Goal: Information Seeking & Learning: Learn about a topic

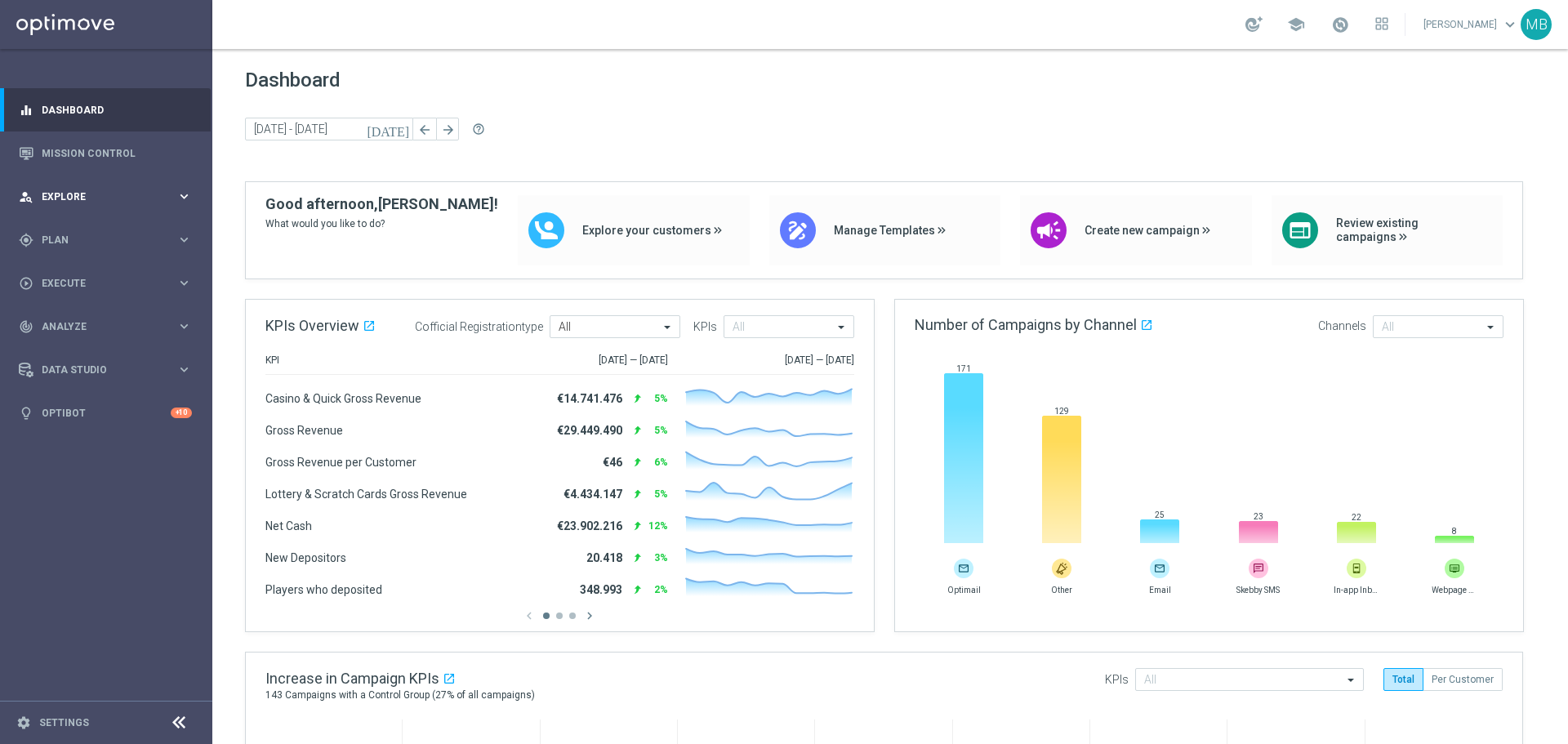
click at [99, 210] on div "person_search Explore keyboard_arrow_right" at bounding box center [105, 196] width 211 height 44
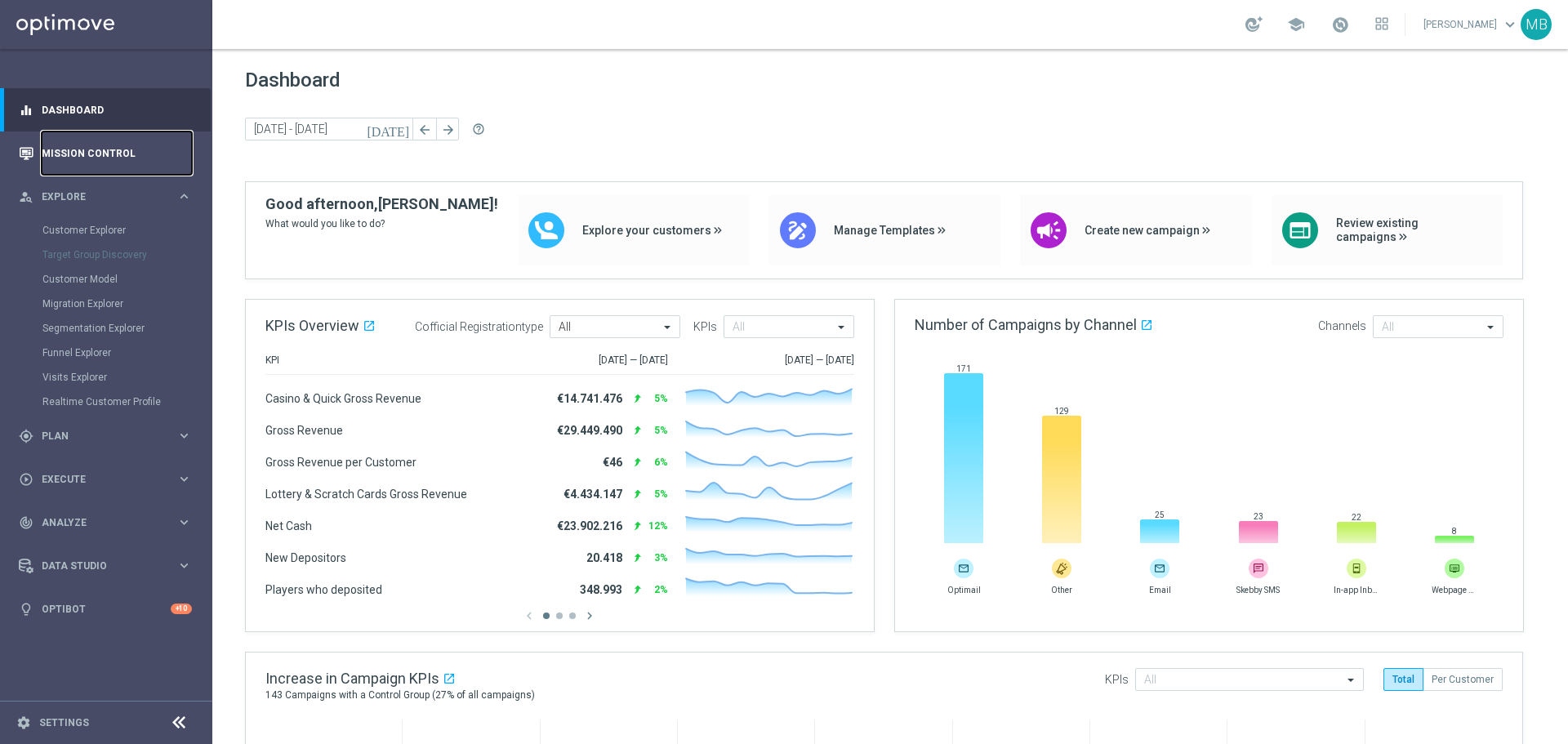
click at [115, 151] on link "Mission Control" at bounding box center [117, 153] width 151 height 44
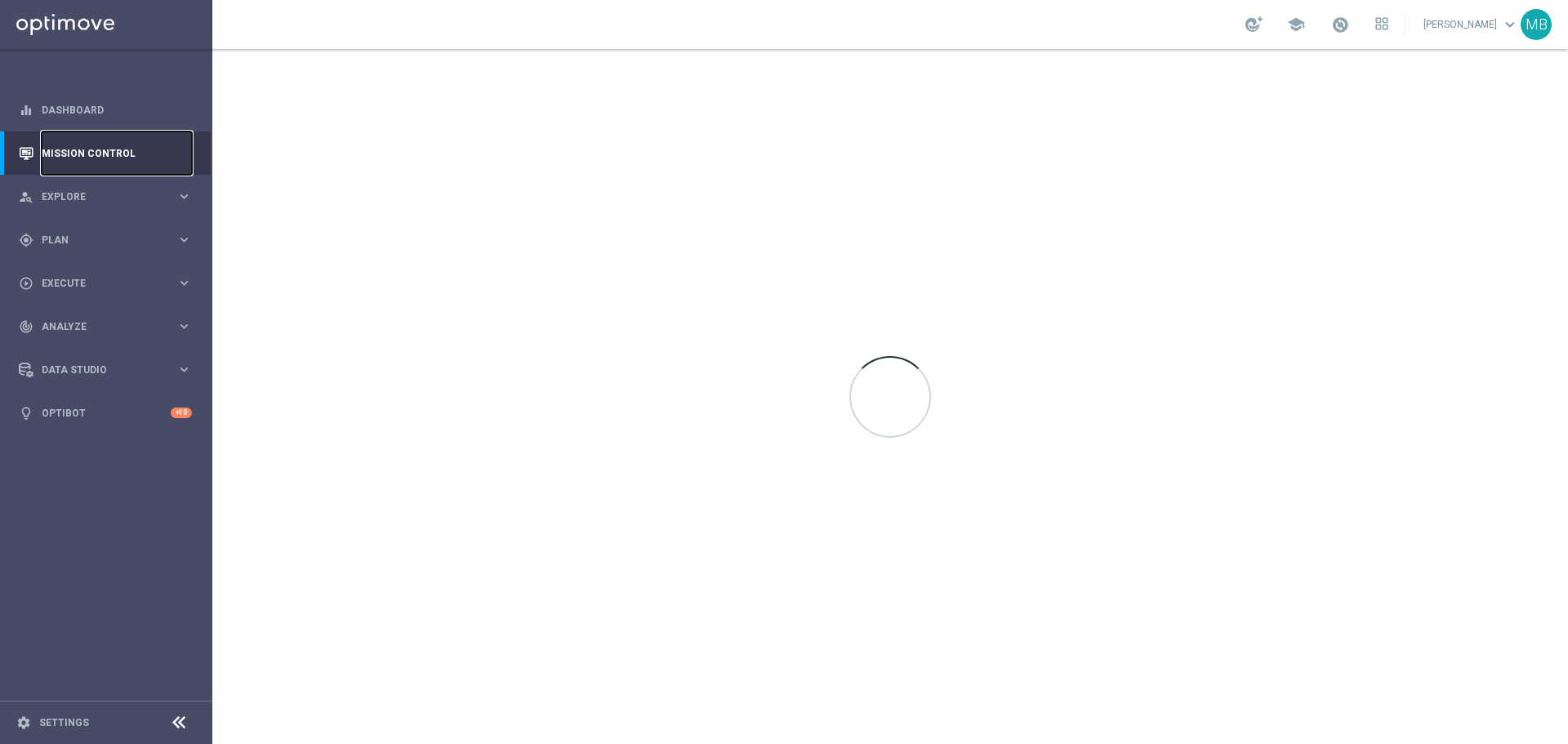
click at [114, 150] on link "Mission Control" at bounding box center [117, 153] width 151 height 44
click at [104, 187] on div "person_search Explore keyboard_arrow_right" at bounding box center [105, 196] width 211 height 44
click at [101, 426] on div "gps_fixed Plan keyboard_arrow_right" at bounding box center [105, 436] width 211 height 44
click at [95, 275] on link "Target Groups" at bounding box center [106, 273] width 127 height 13
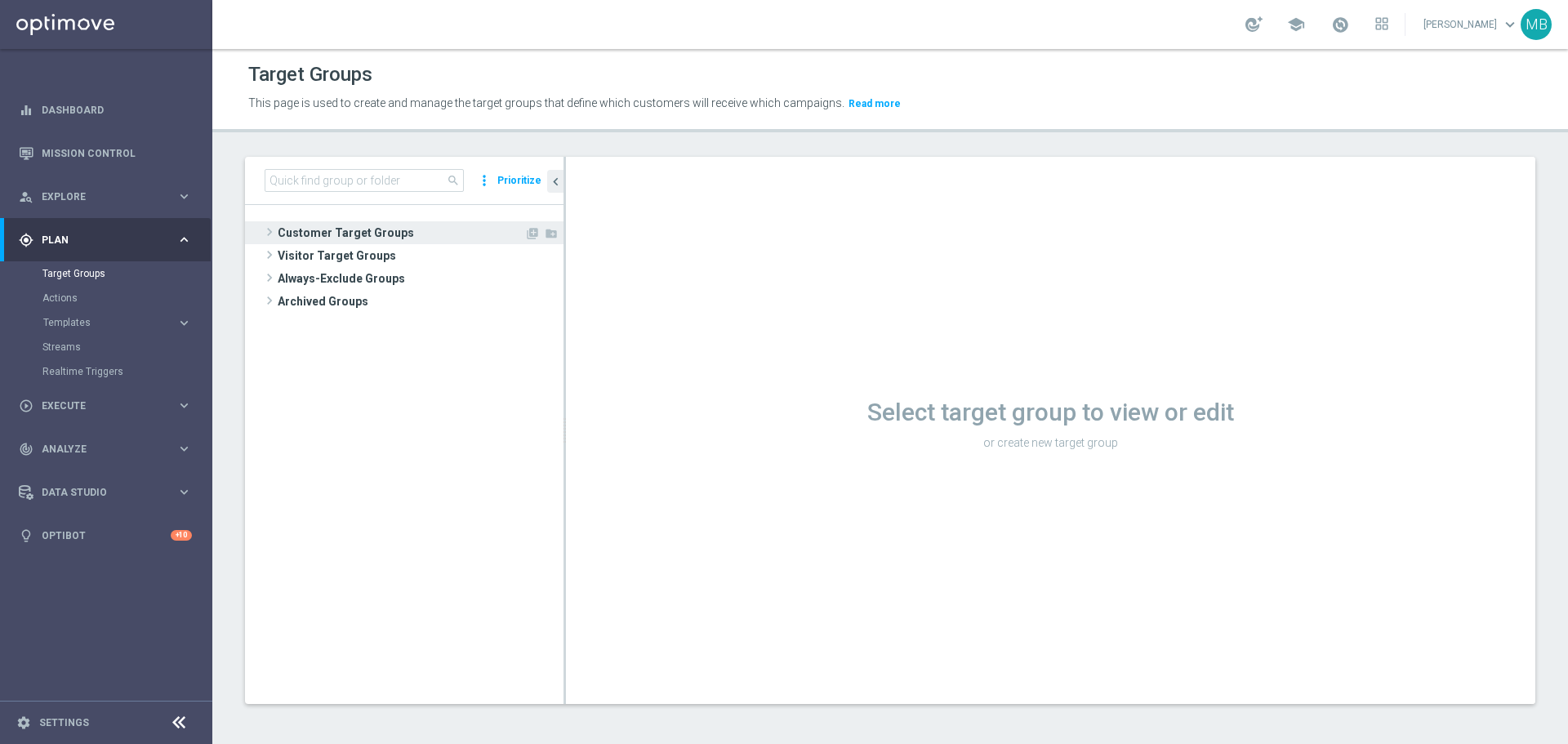
click at [284, 231] on span "Customer Target Groups" at bounding box center [401, 233] width 247 height 23
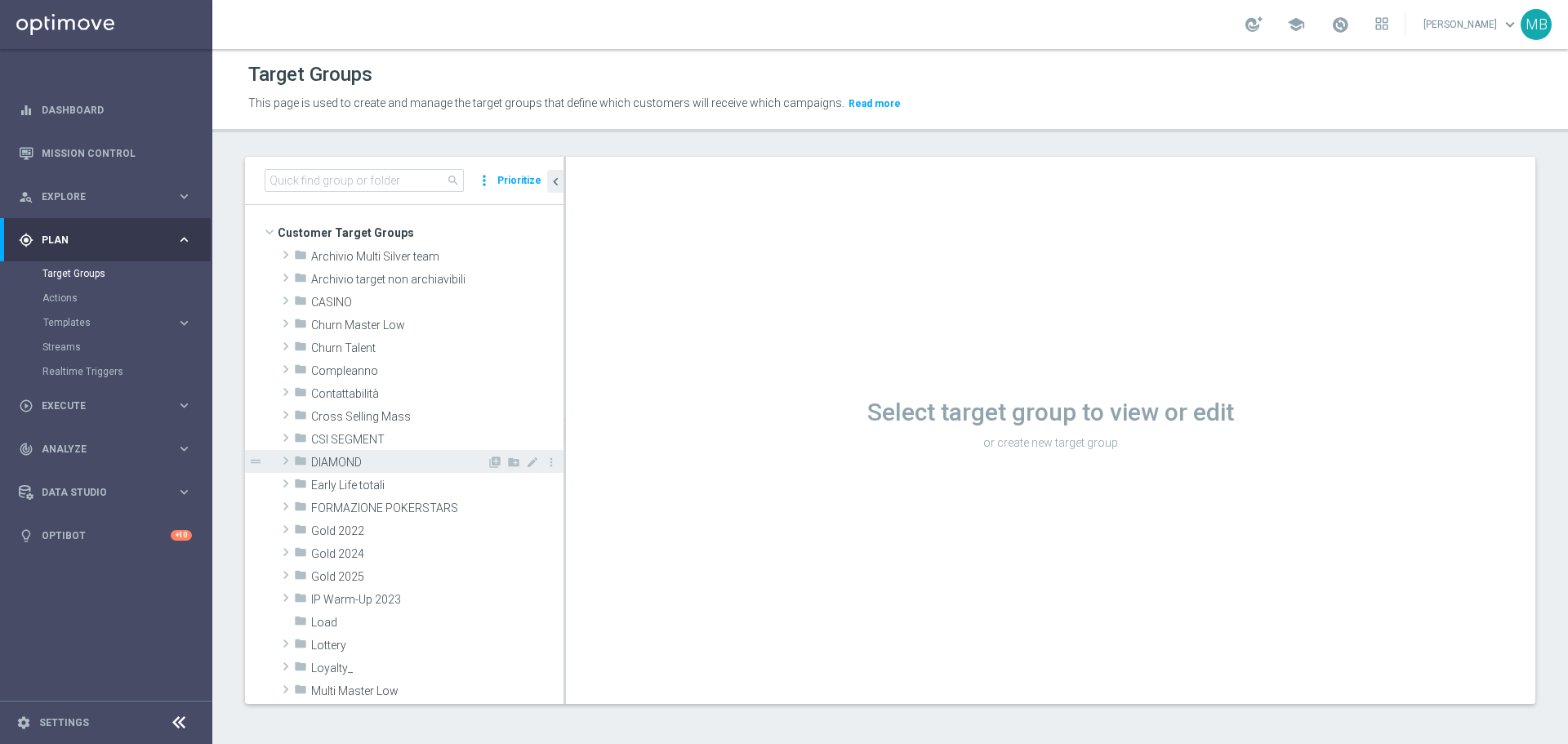
click at [283, 460] on span at bounding box center [286, 461] width 17 height 19
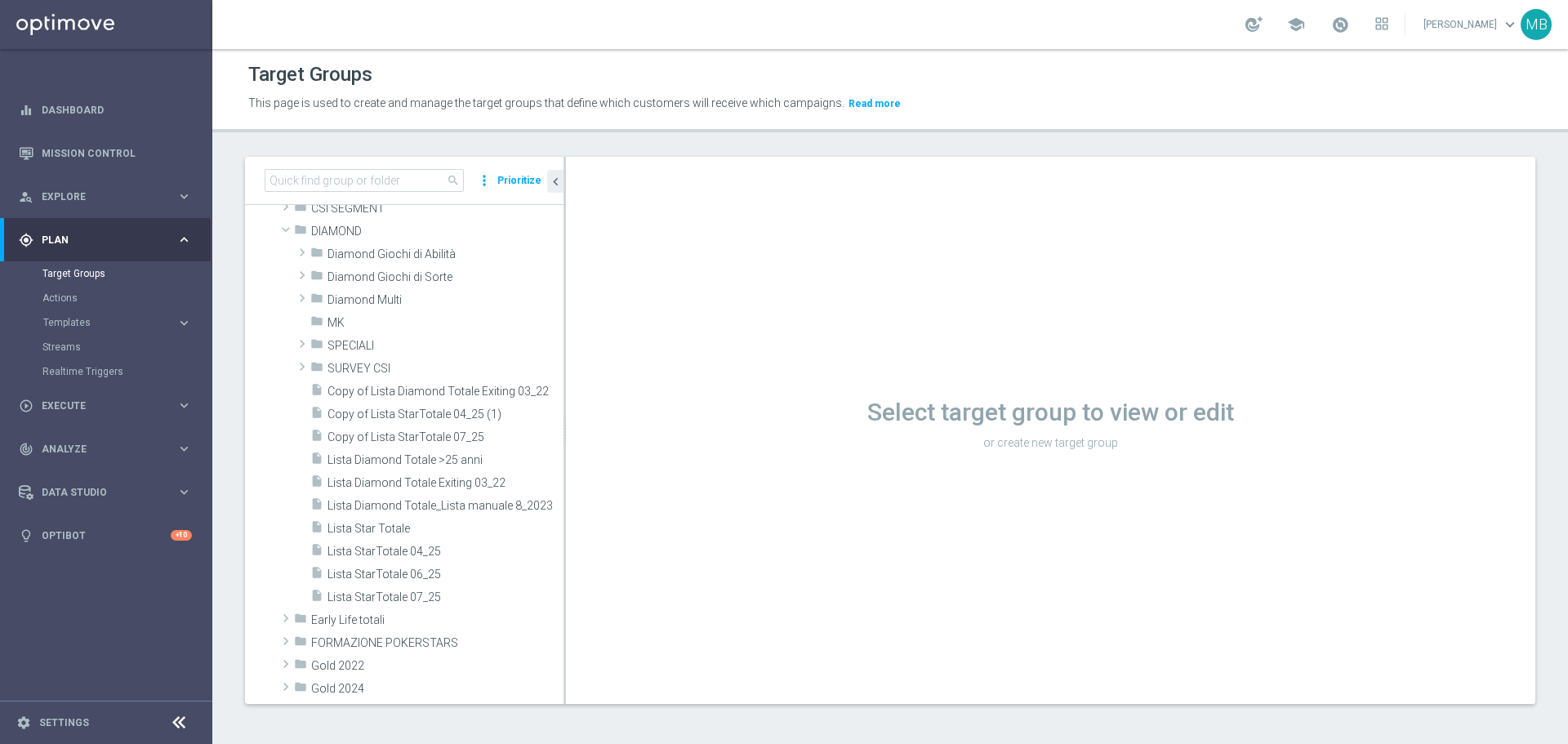
scroll to position [219, 0]
click at [366, 269] on span "Diamond Giochi di Abilità" at bounding box center [407, 266] width 159 height 14
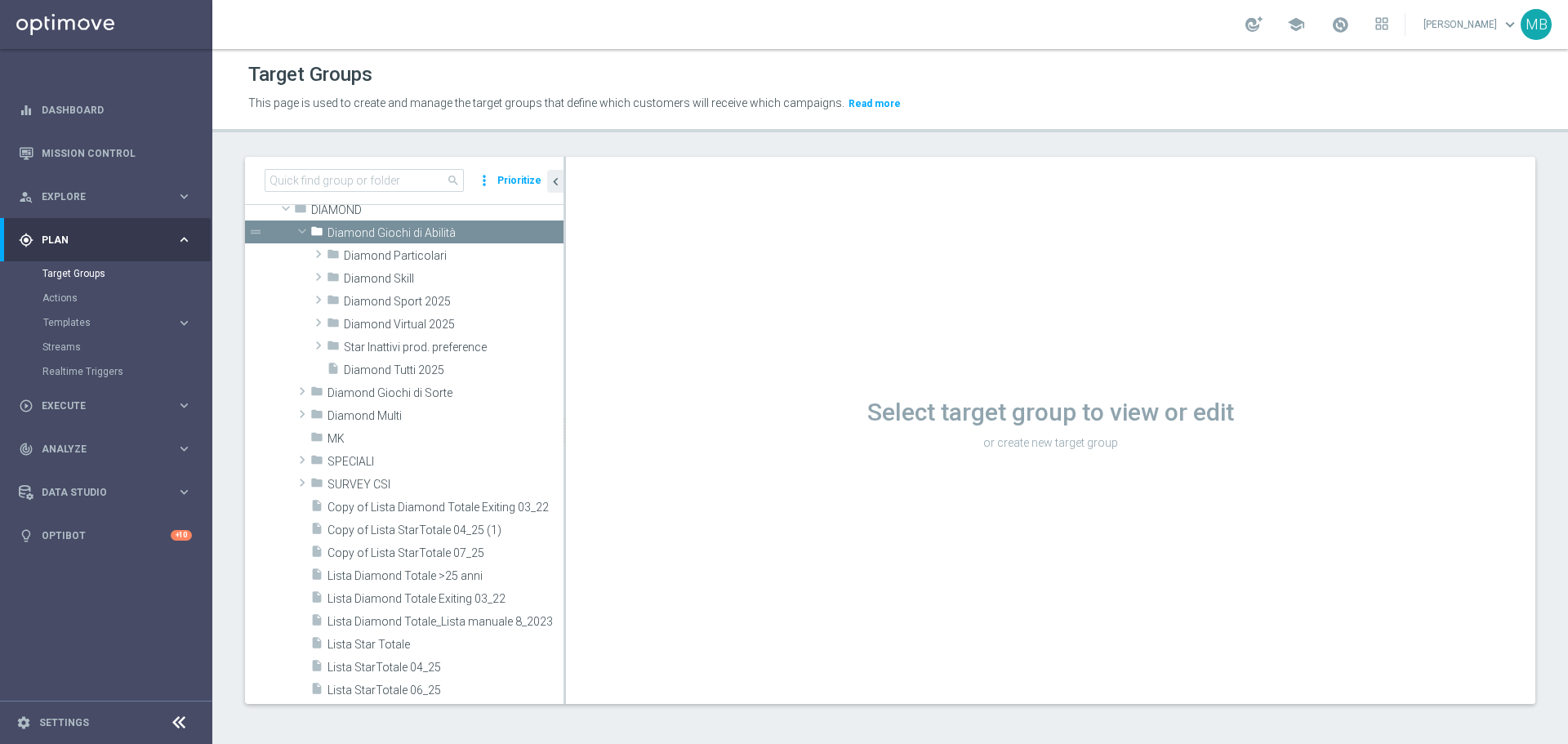
scroll to position [223, 0]
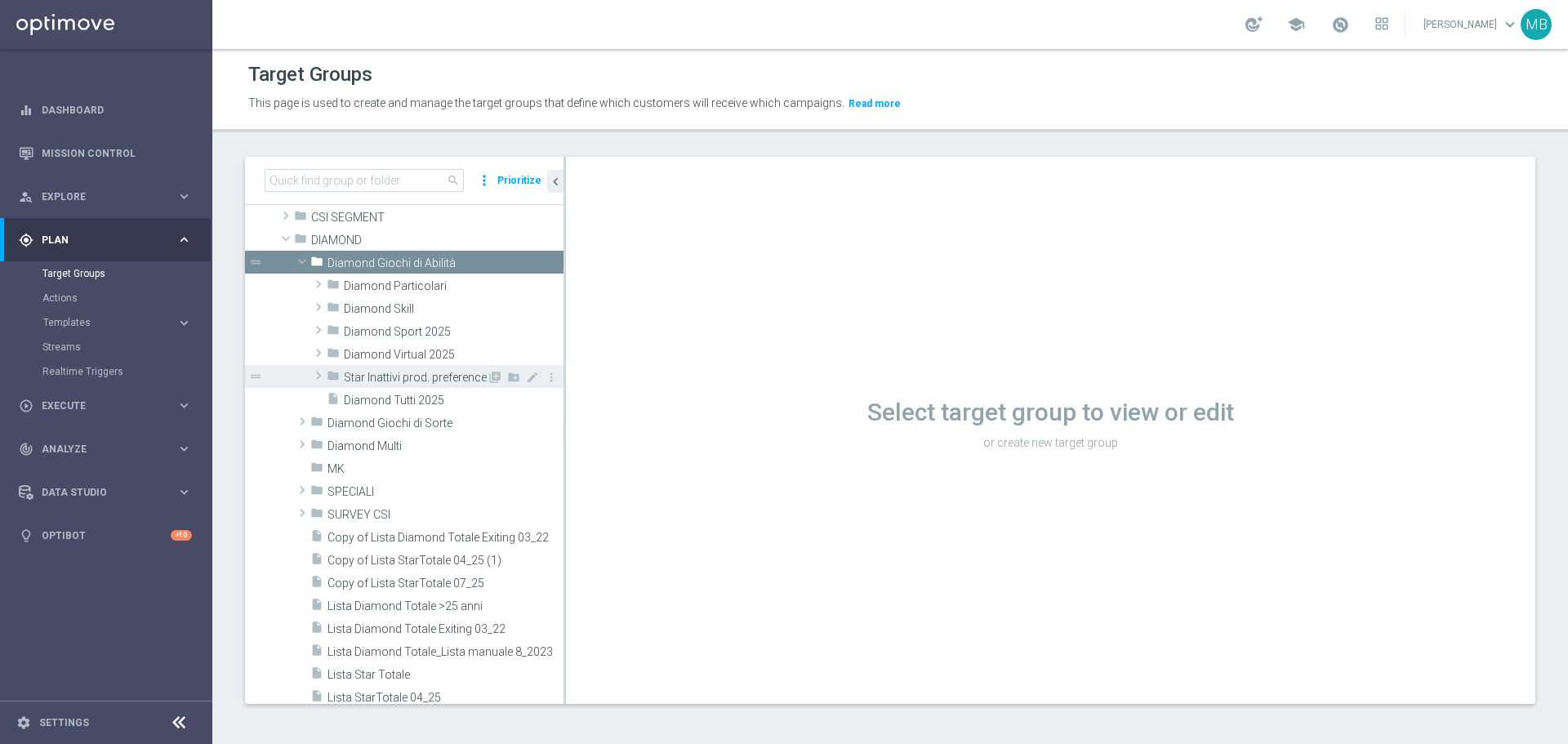
click at [342, 379] on div "folder Star Inattivi prod. preference" at bounding box center [406, 377] width 160 height 23
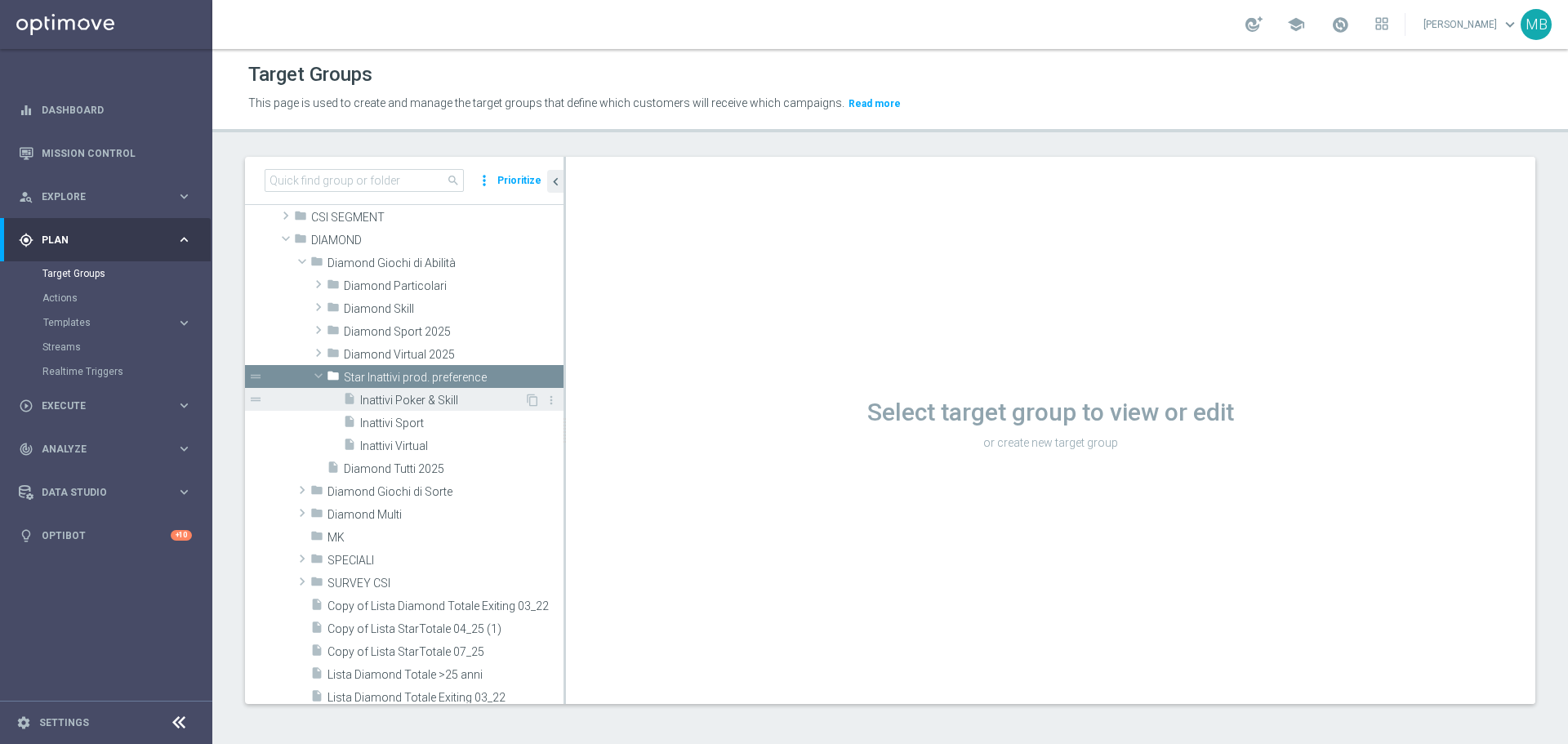
click at [371, 399] on span "Inattivi Poker & Skill" at bounding box center [442, 401] width 164 height 14
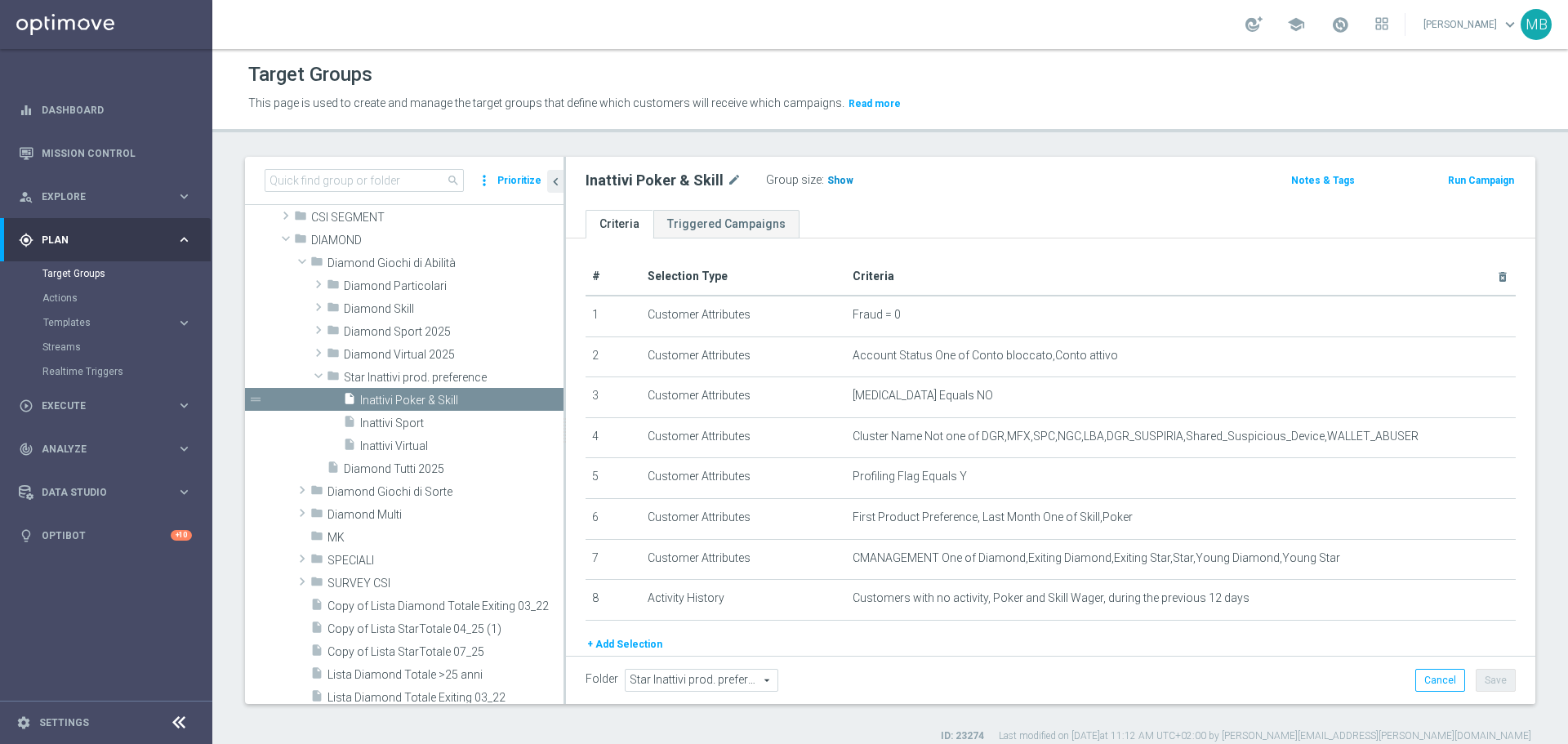
click at [831, 178] on span "Show" at bounding box center [840, 181] width 26 height 12
click at [828, 182] on span "4" at bounding box center [832, 183] width 9 height 16
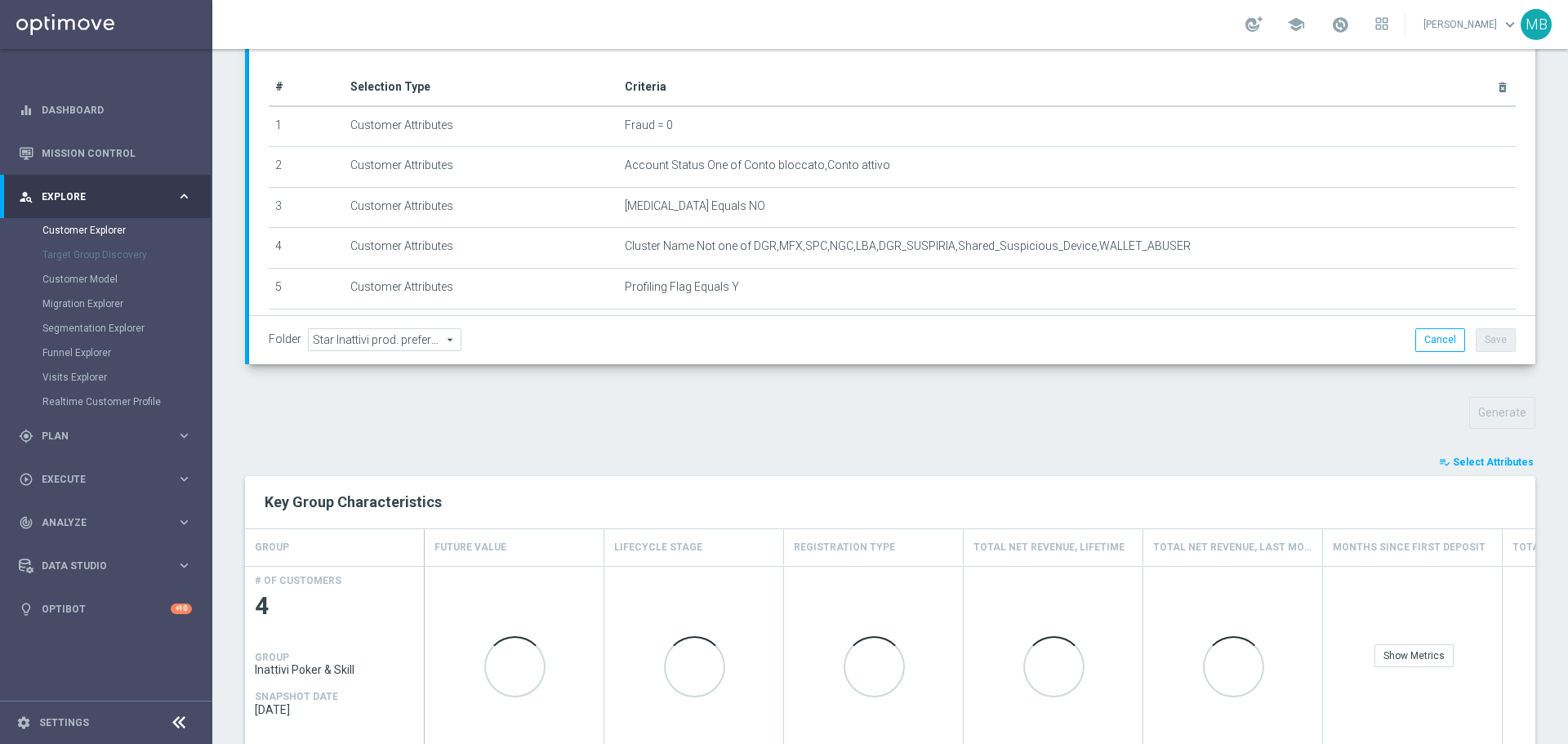
scroll to position [234, 0]
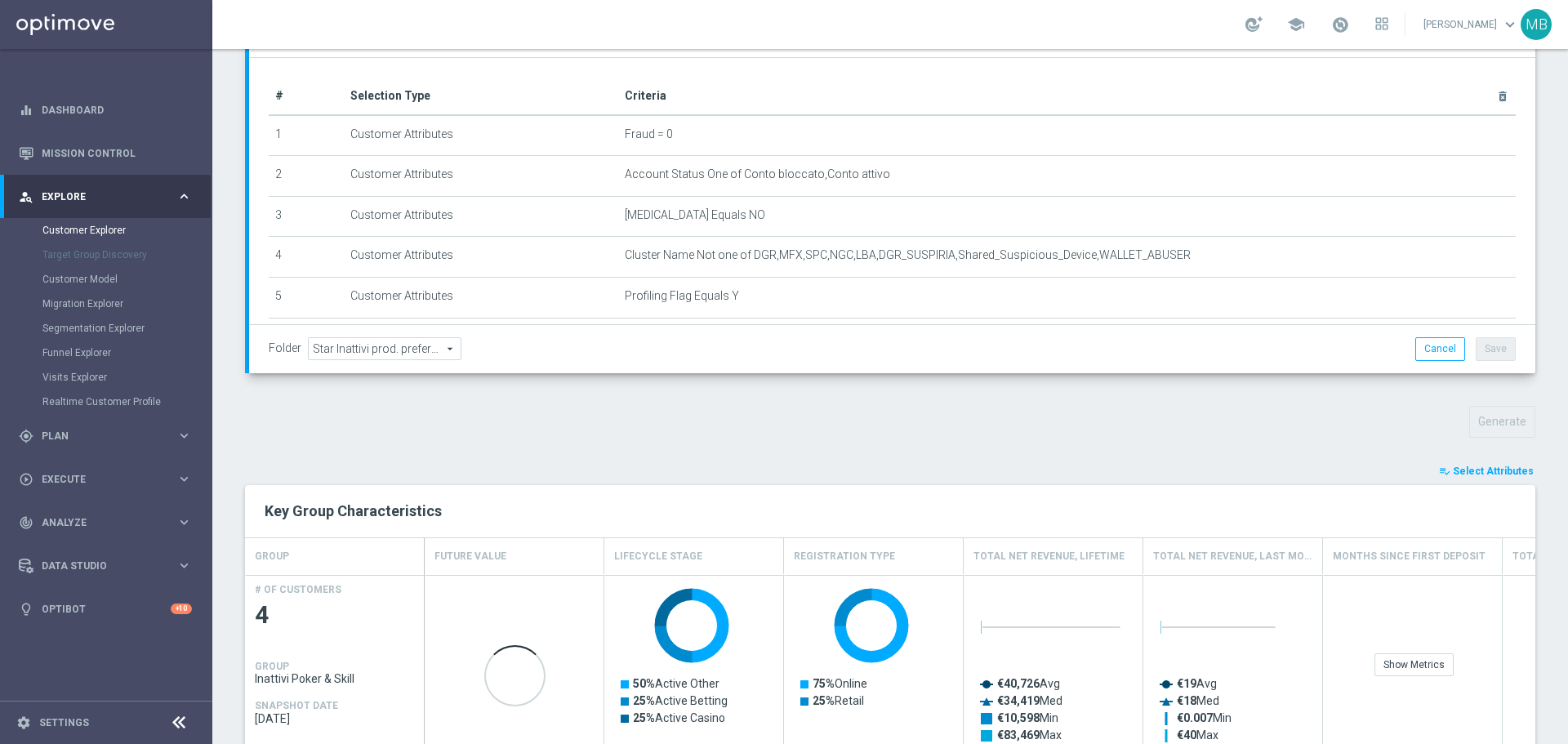
click at [1463, 468] on span "Select Attributes" at bounding box center [1493, 472] width 81 height 12
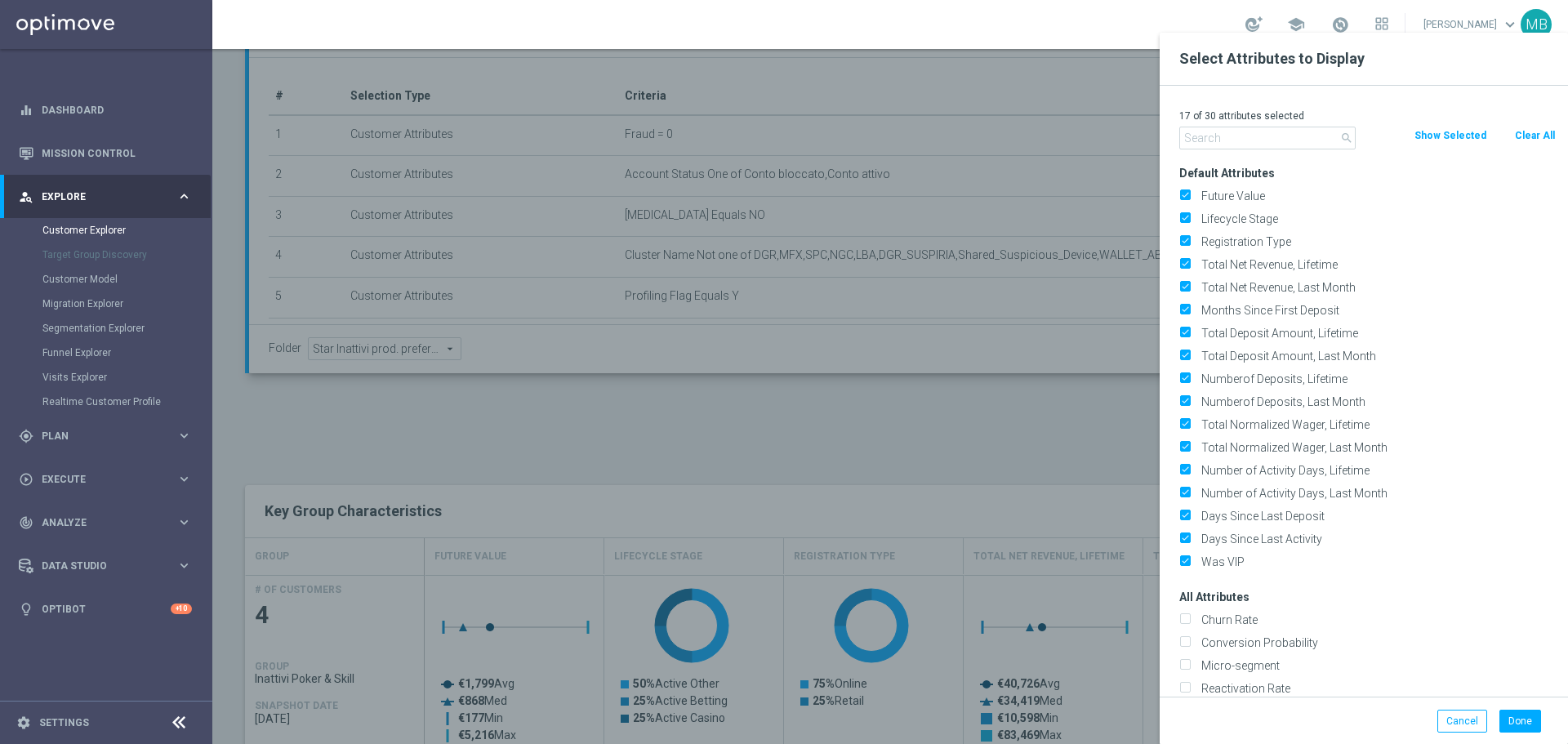
click at [1265, 131] on input "text" at bounding box center [1267, 138] width 176 height 23
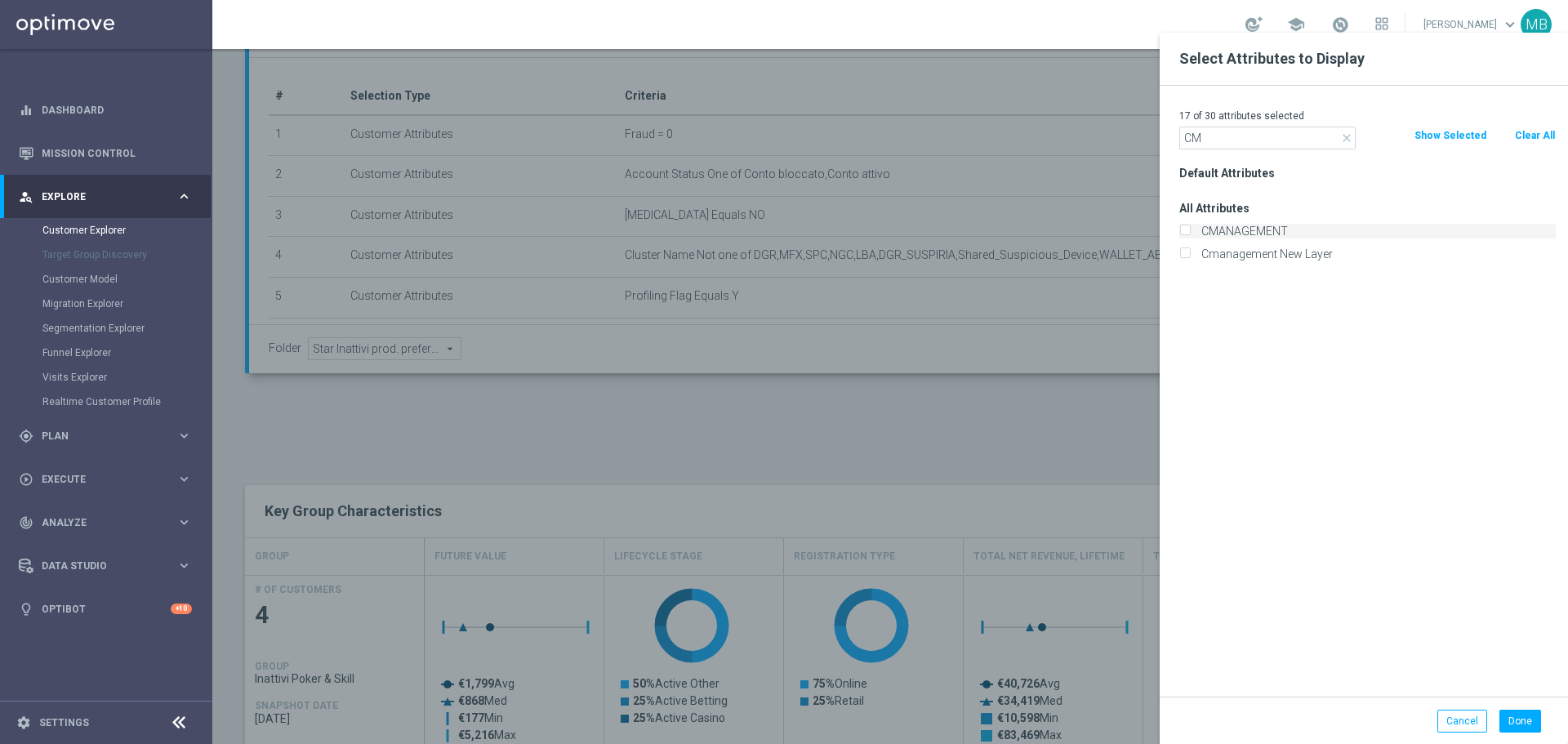
type input "CM"
click at [1235, 225] on label "CMANAGEMENT" at bounding box center [1376, 230] width 361 height 15
click at [1190, 228] on input "CMANAGEMENT" at bounding box center [1184, 232] width 11 height 11
checkbox input "true"
click at [1225, 135] on input "CM" at bounding box center [1267, 138] width 176 height 23
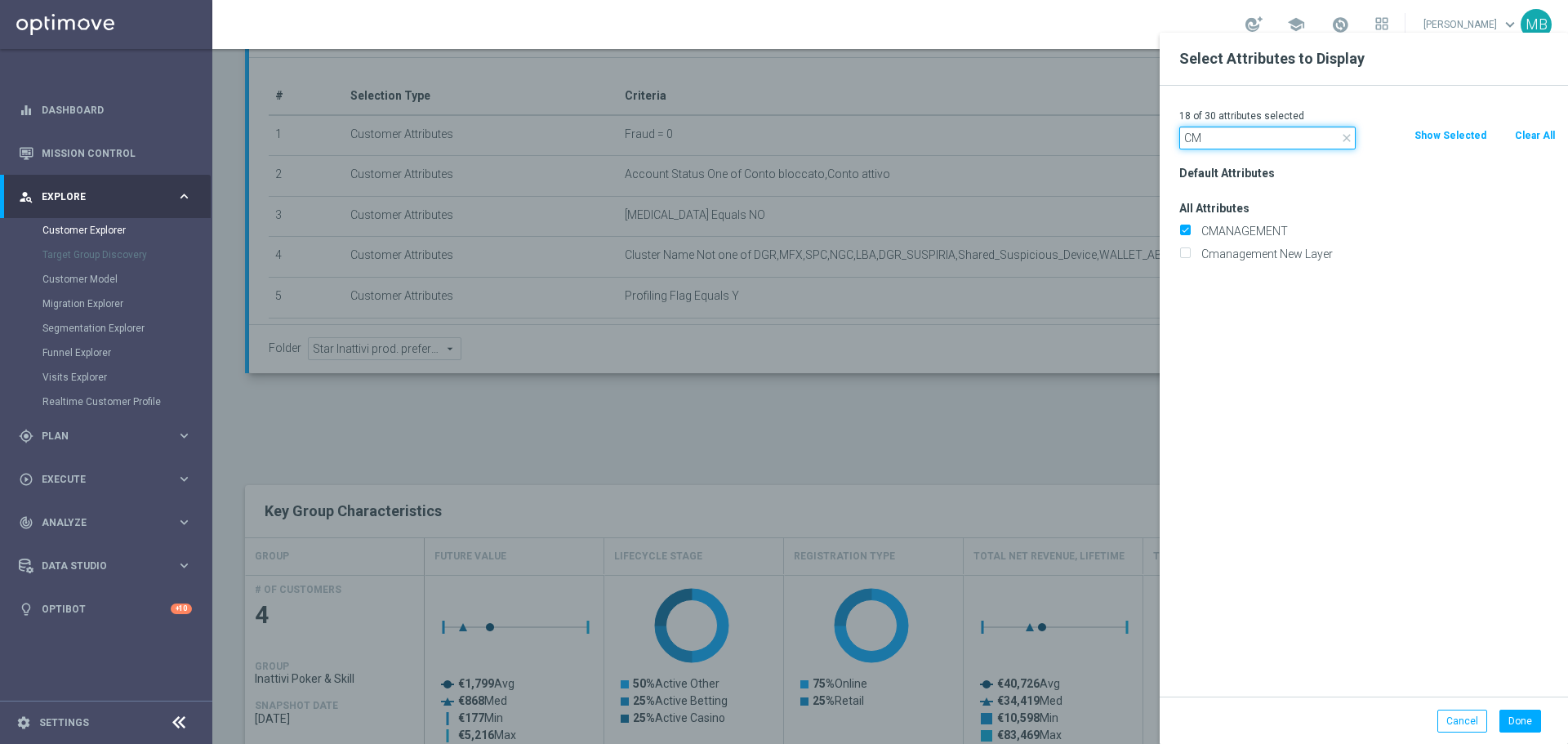
type input "C"
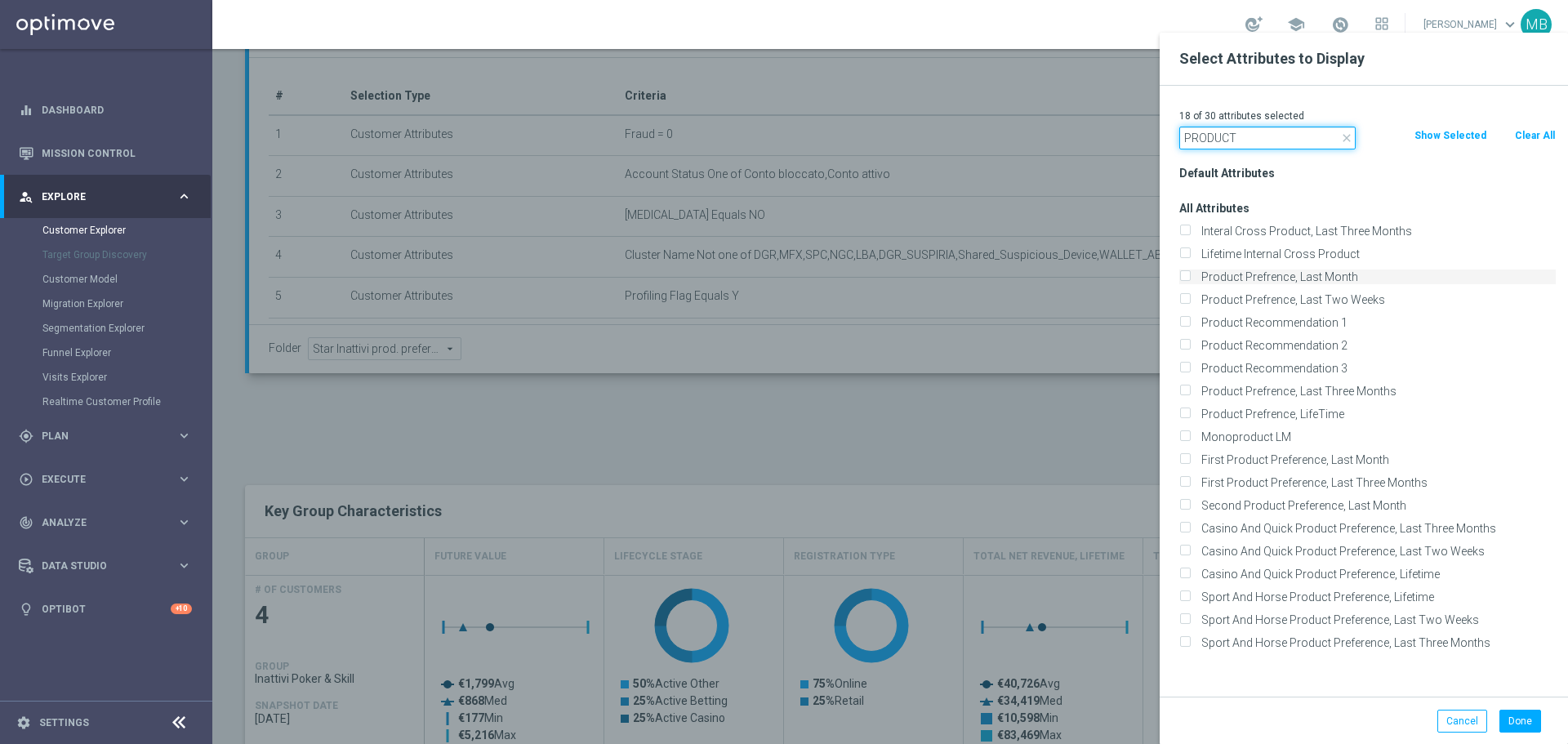
type input "PRODUCT"
click at [1187, 273] on input "Product Prefrence, Last Month" at bounding box center [1184, 278] width 11 height 11
checkbox input "true"
click at [1183, 459] on input "First Product Preference, Last Month" at bounding box center [1184, 462] width 11 height 11
checkbox input "true"
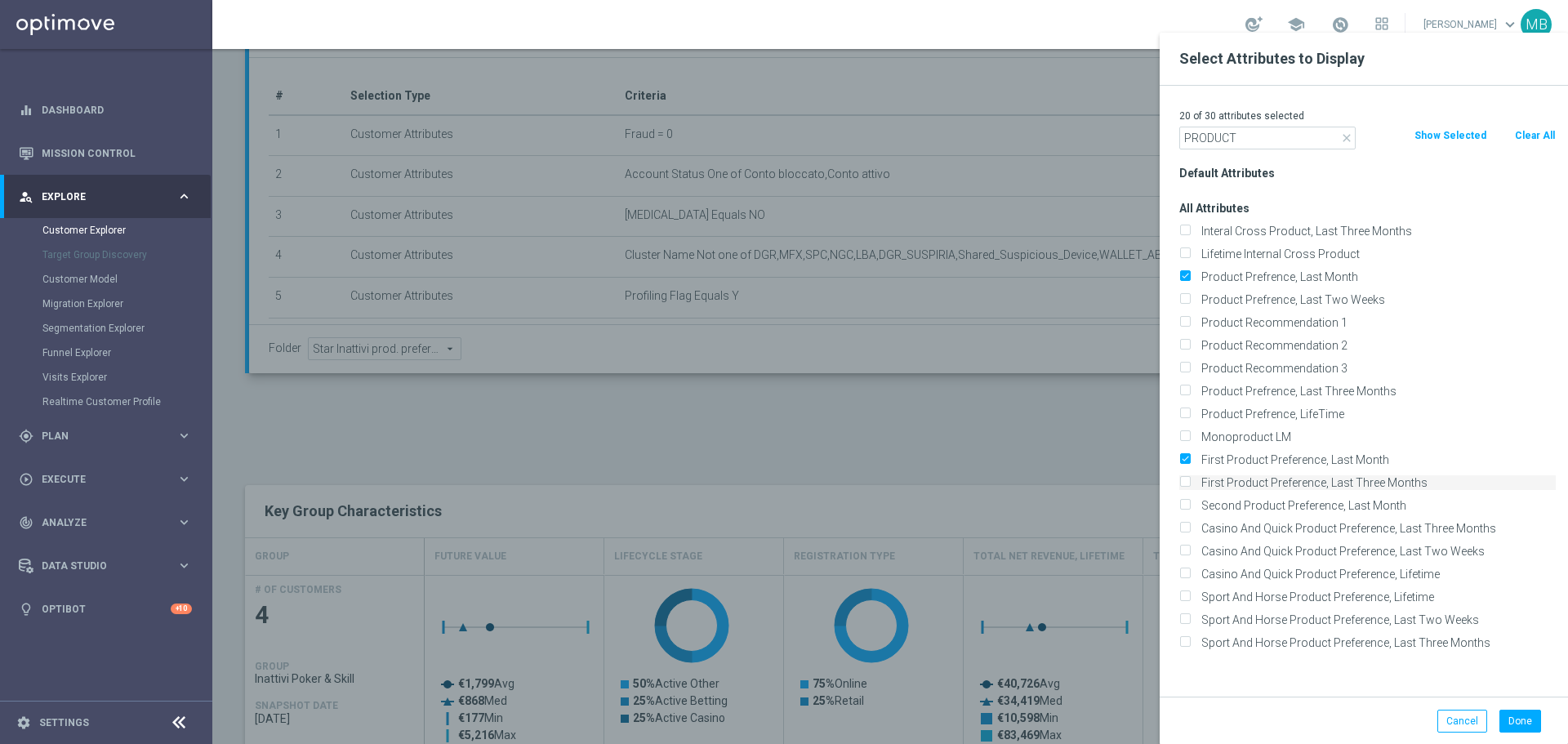
click at [1184, 483] on input "First Product Preference, Last Three Months" at bounding box center [1184, 484] width 11 height 11
checkbox input "true"
click at [1188, 388] on input "Product Prefrence, Last Three Months" at bounding box center [1184, 393] width 11 height 11
checkbox input "true"
click at [1511, 715] on button "Done" at bounding box center [1520, 722] width 42 height 23
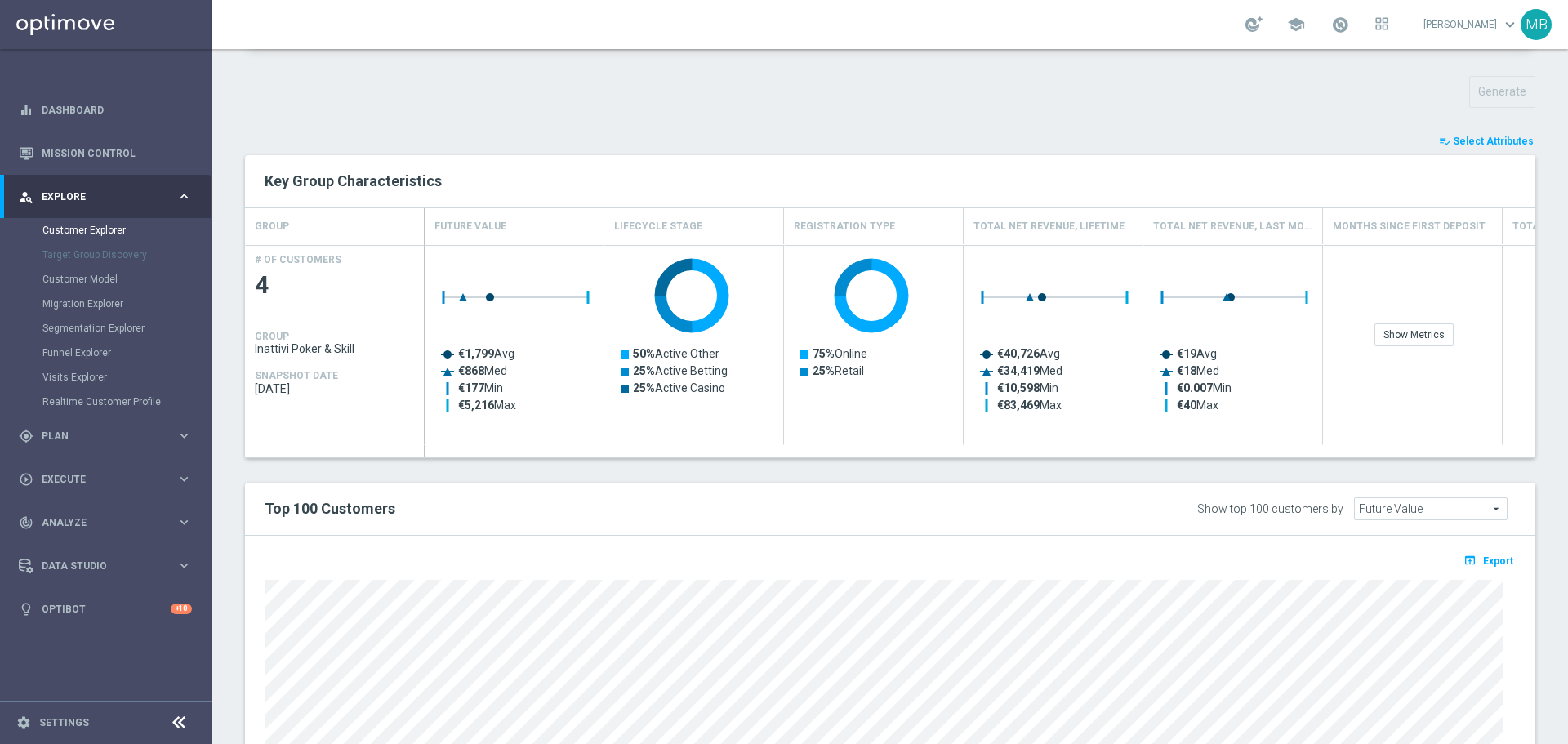
scroll to position [609, 0]
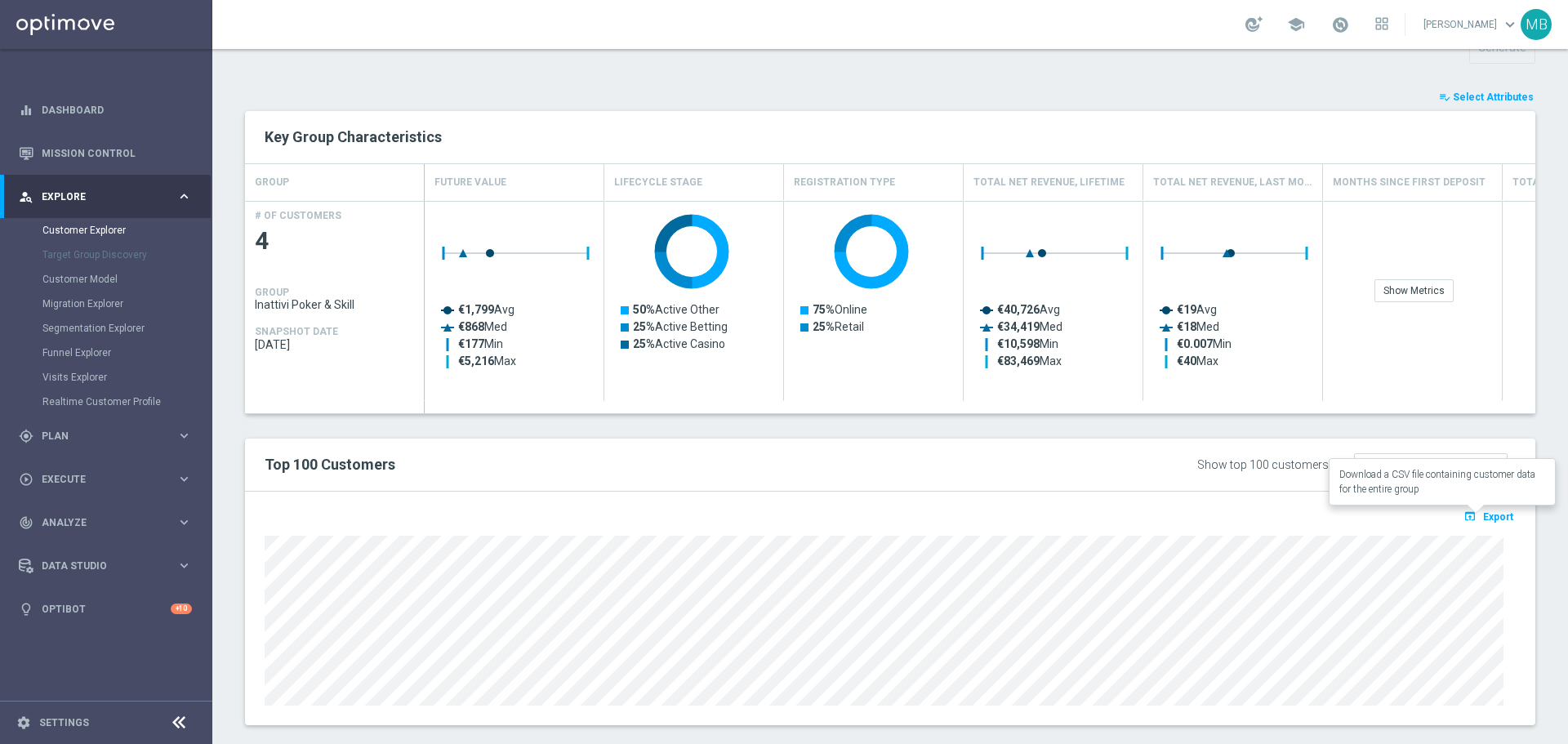
click at [1483, 514] on span "Export" at bounding box center [1498, 517] width 30 height 12
click at [1483, 515] on span "Export" at bounding box center [1498, 517] width 30 height 12
